Goal: Find specific page/section: Find specific page/section

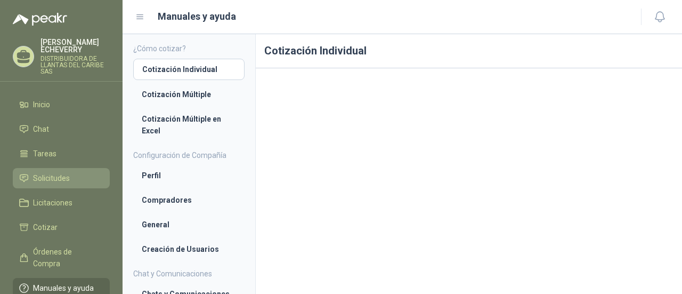
click at [50, 169] on link "Solicitudes" at bounding box center [61, 178] width 97 height 20
